Goal: Information Seeking & Learning: Learn about a topic

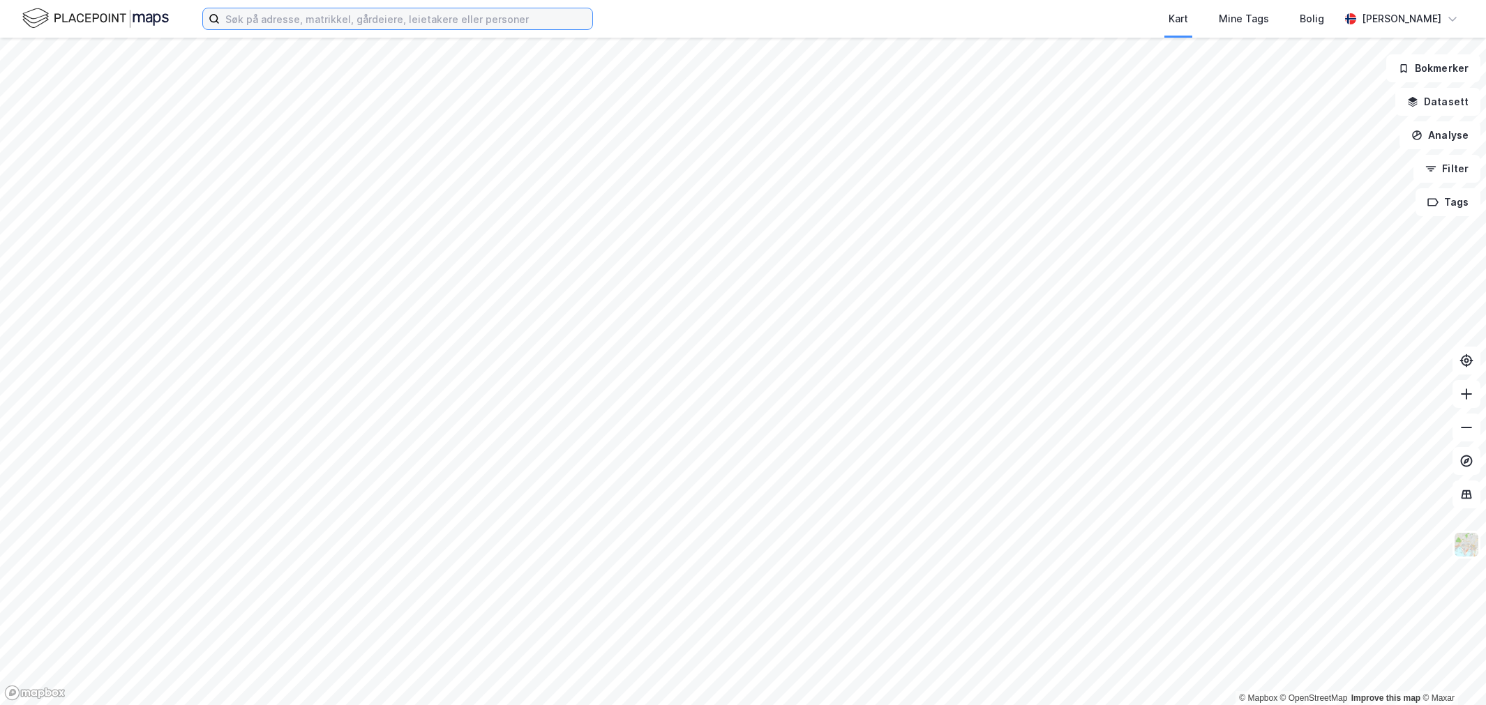
click at [311, 17] on input at bounding box center [406, 18] width 373 height 21
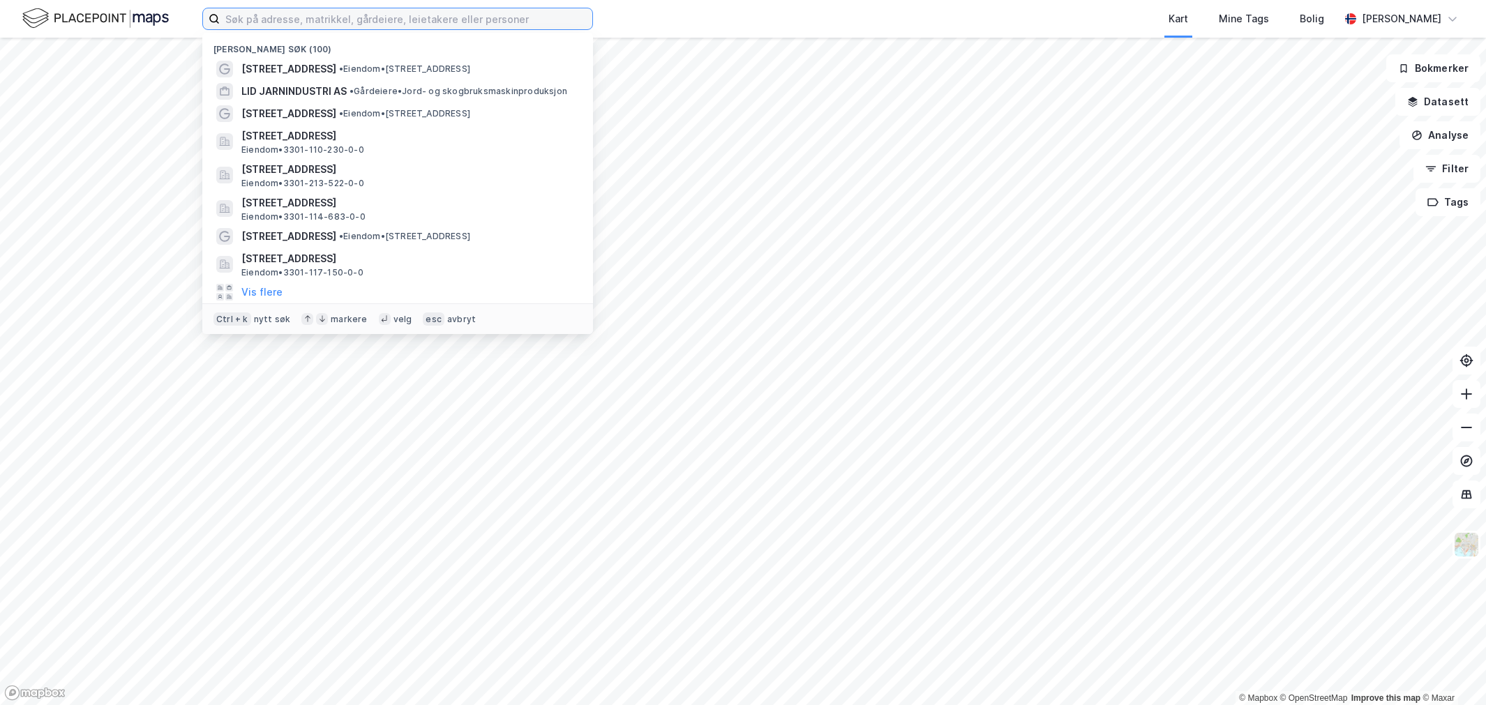
paste input "[PERSON_NAME] AS"
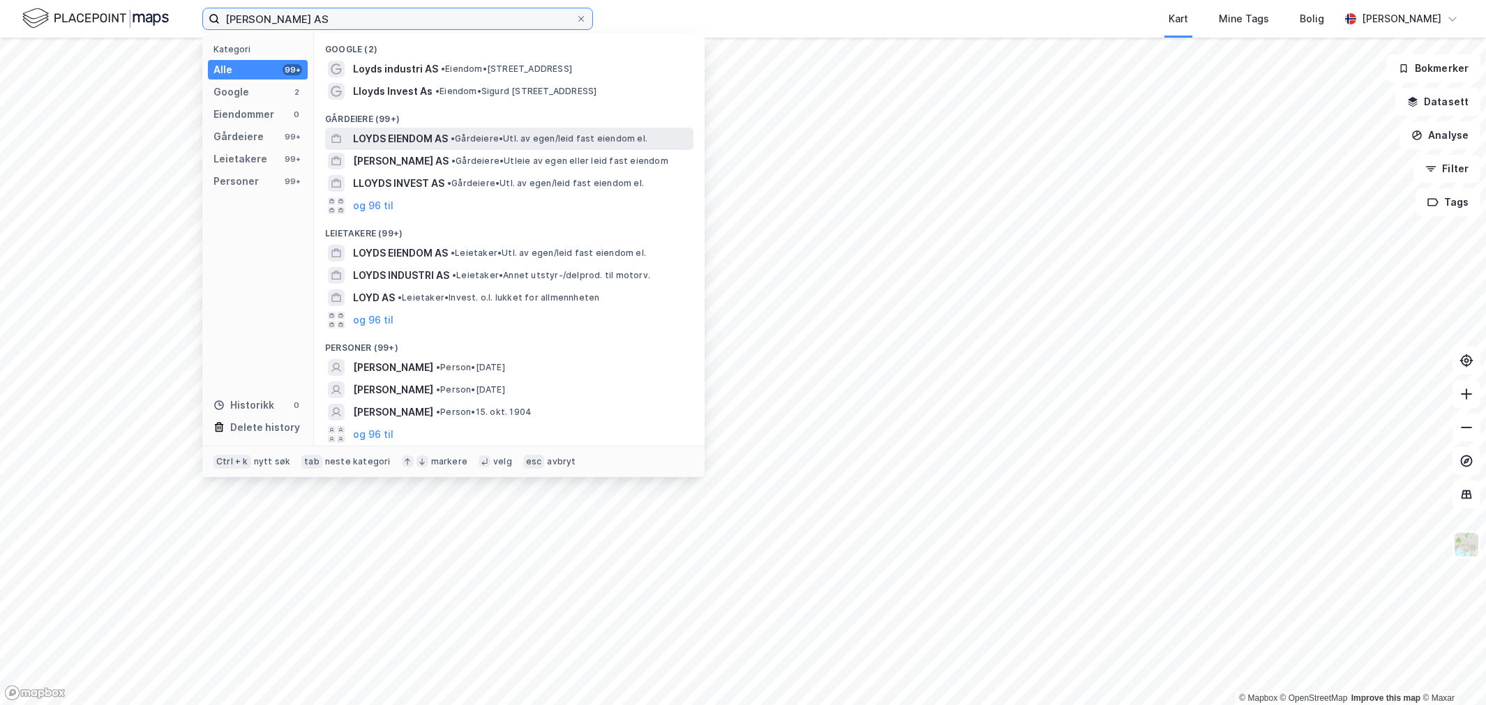
type input "[PERSON_NAME] AS"
click at [470, 143] on span "• Gårdeiere • Utl. av egen/leid fast eiendom el." at bounding box center [549, 138] width 197 height 11
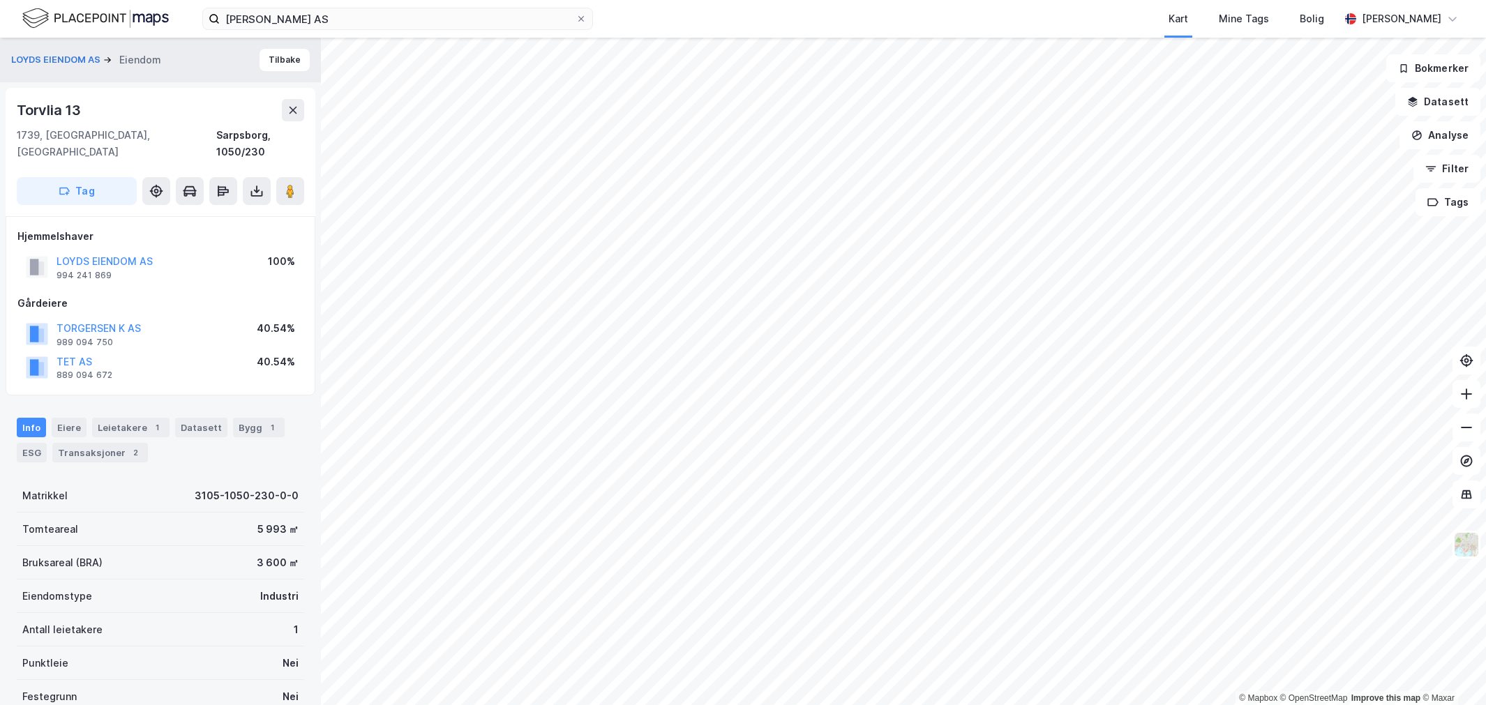
click at [234, 552] on div "Bruksareal (BRA) 3 600 ㎡" at bounding box center [160, 562] width 287 height 33
click at [101, 443] on div "Transaksjoner 2" at bounding box center [100, 453] width 96 height 20
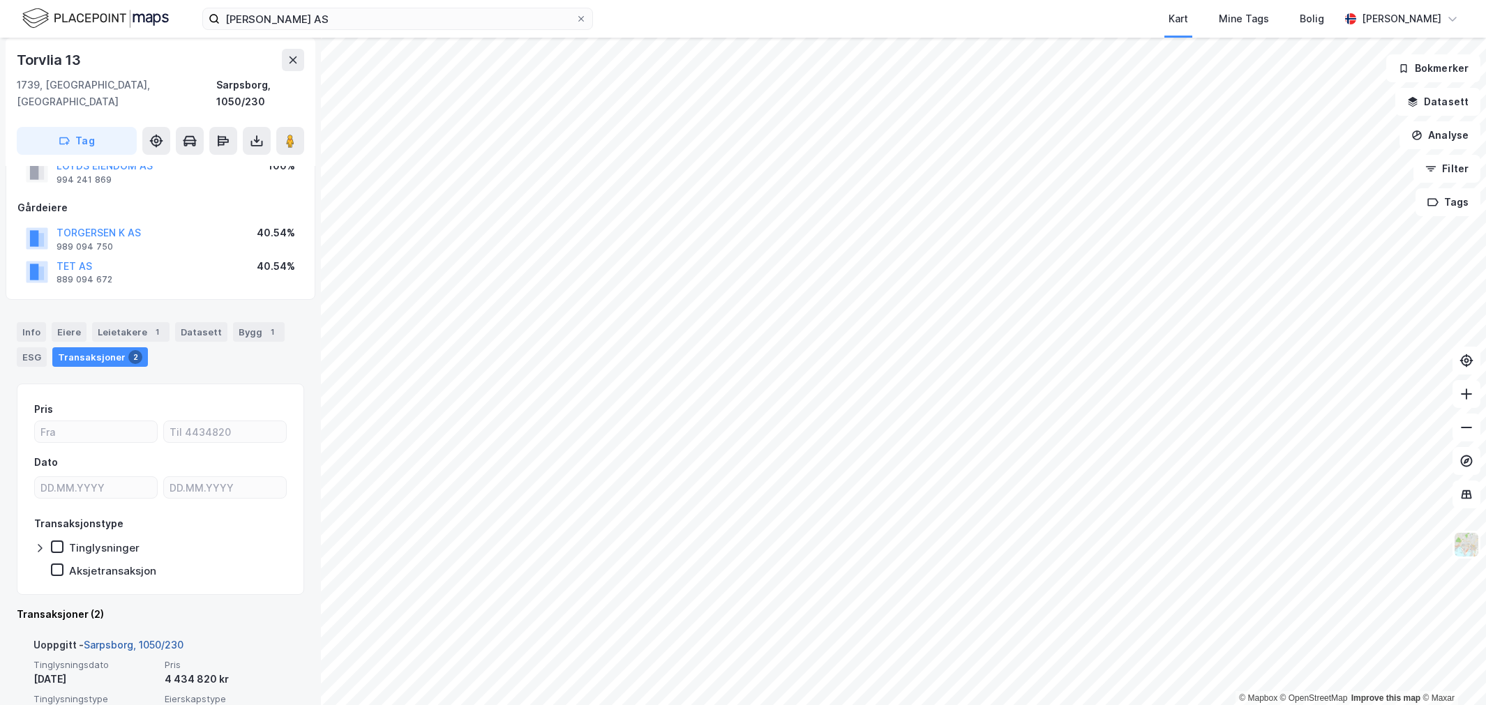
scroll to position [250, 0]
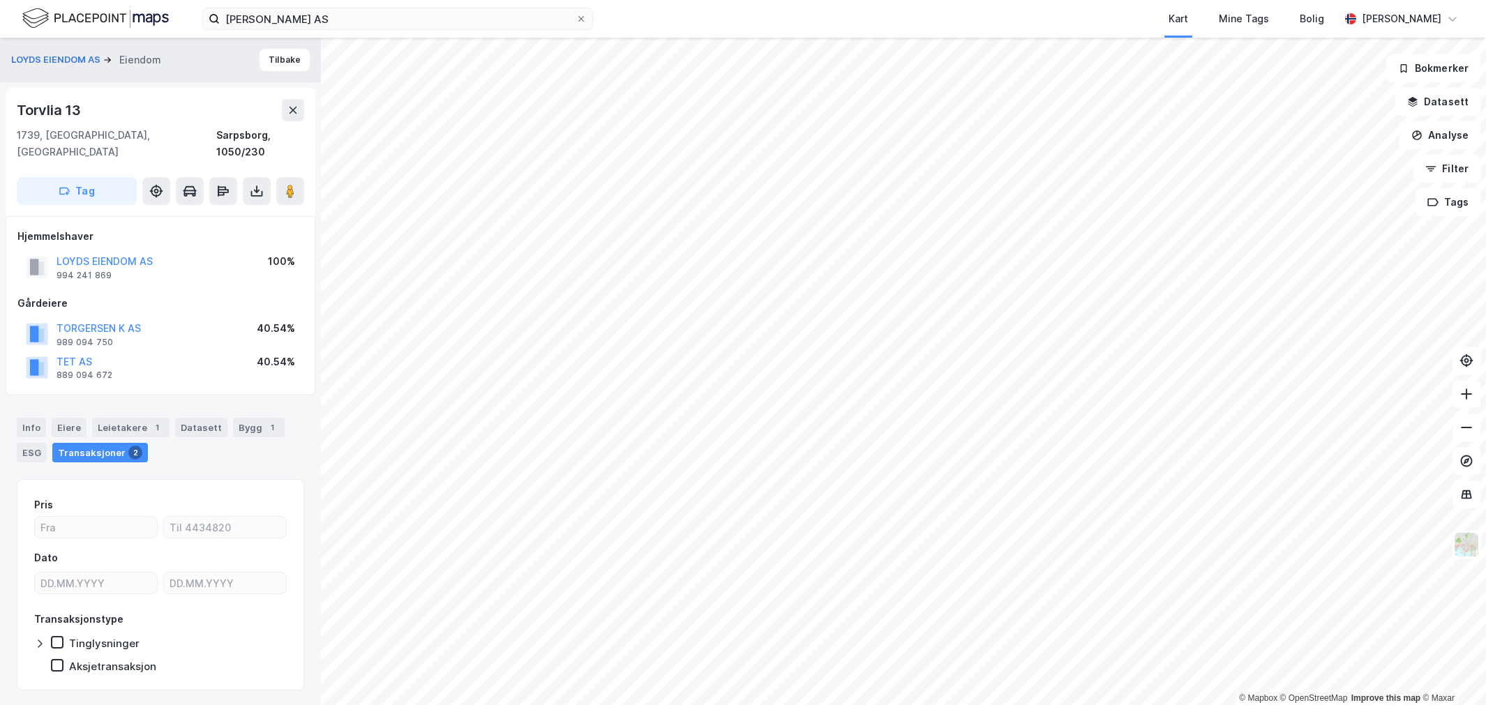
scroll to position [3, 0]
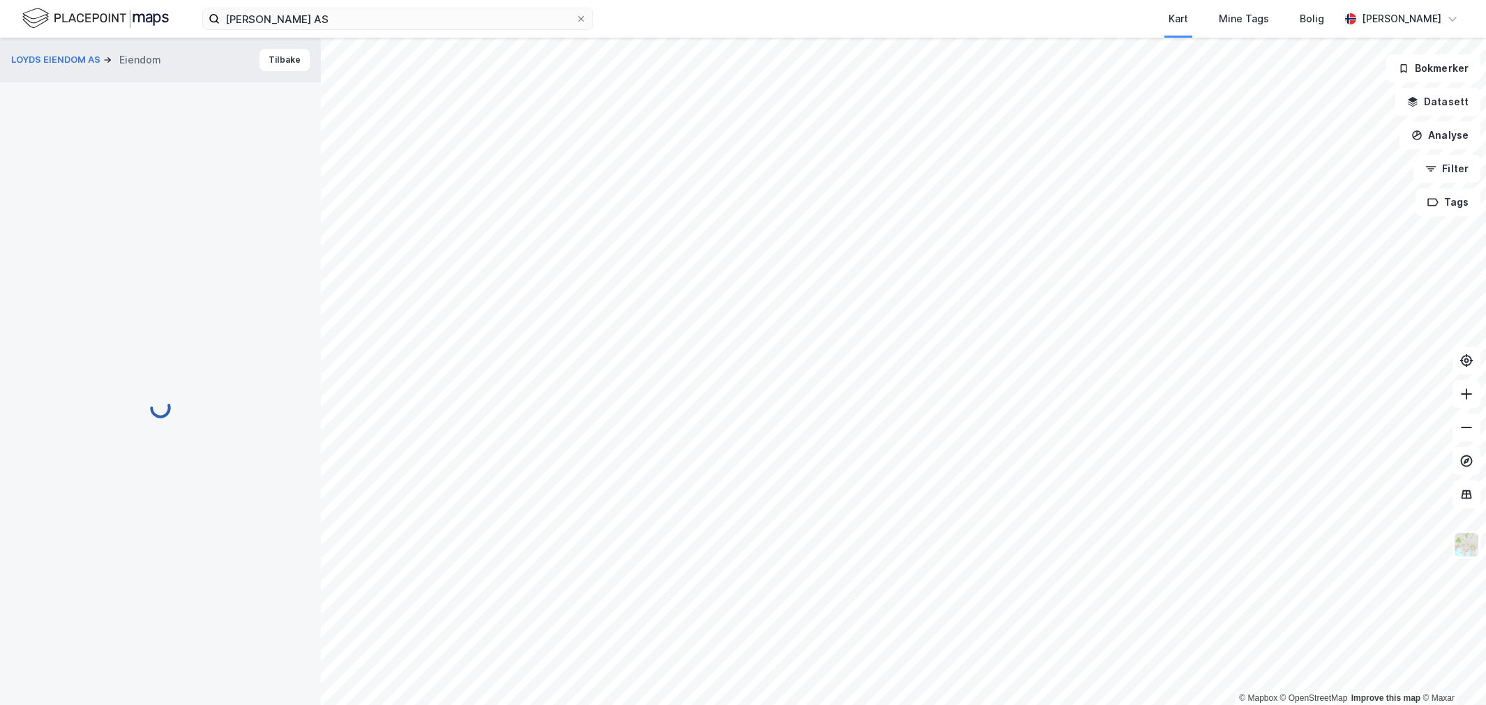
scroll to position [3, 0]
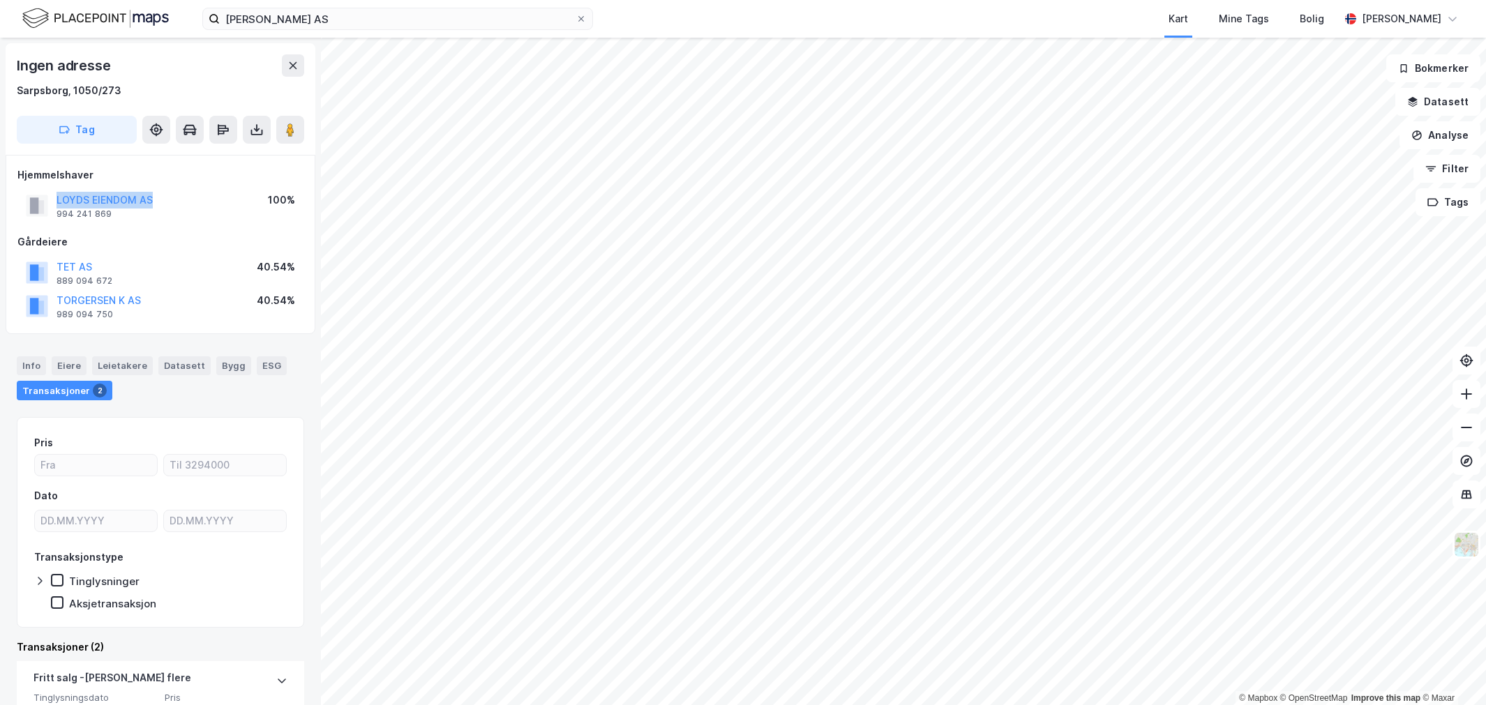
drag, startPoint x: 165, startPoint y: 205, endPoint x: 38, endPoint y: 209, distance: 126.4
click at [38, 209] on div "LOYDS EIENDOM AS 994 241 869 100%" at bounding box center [160, 205] width 286 height 33
click at [164, 247] on div "Gårdeiere" at bounding box center [160, 242] width 286 height 17
drag, startPoint x: 124, startPoint y: 197, endPoint x: 105, endPoint y: 221, distance: 30.7
click at [105, 221] on div "LOYDS EIENDOM AS 994 241 869 100%" at bounding box center [160, 205] width 286 height 33
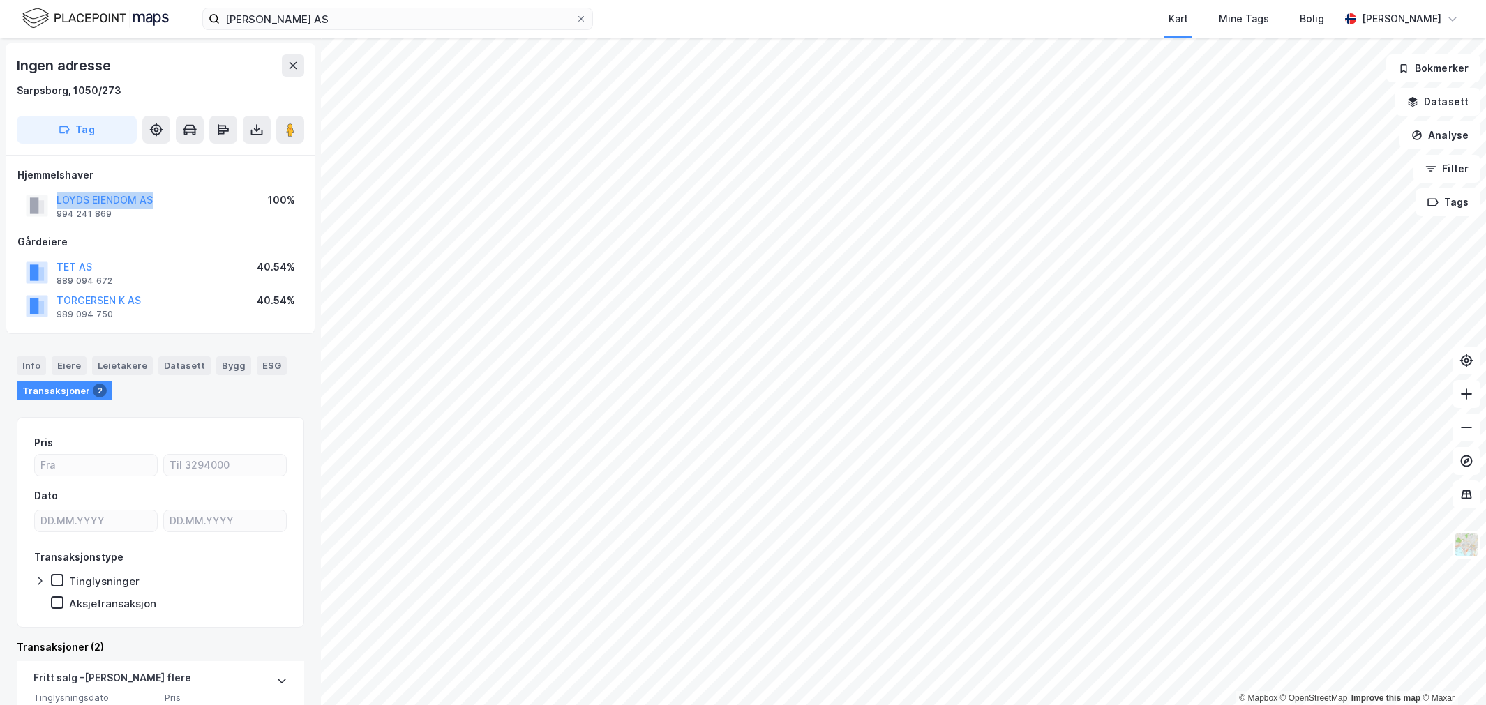
drag, startPoint x: 170, startPoint y: 200, endPoint x: 54, endPoint y: 200, distance: 116.5
click at [54, 200] on div "LOYDS EIENDOM AS 994 241 869 100%" at bounding box center [160, 205] width 286 height 33
